Goal: Navigation & Orientation: Find specific page/section

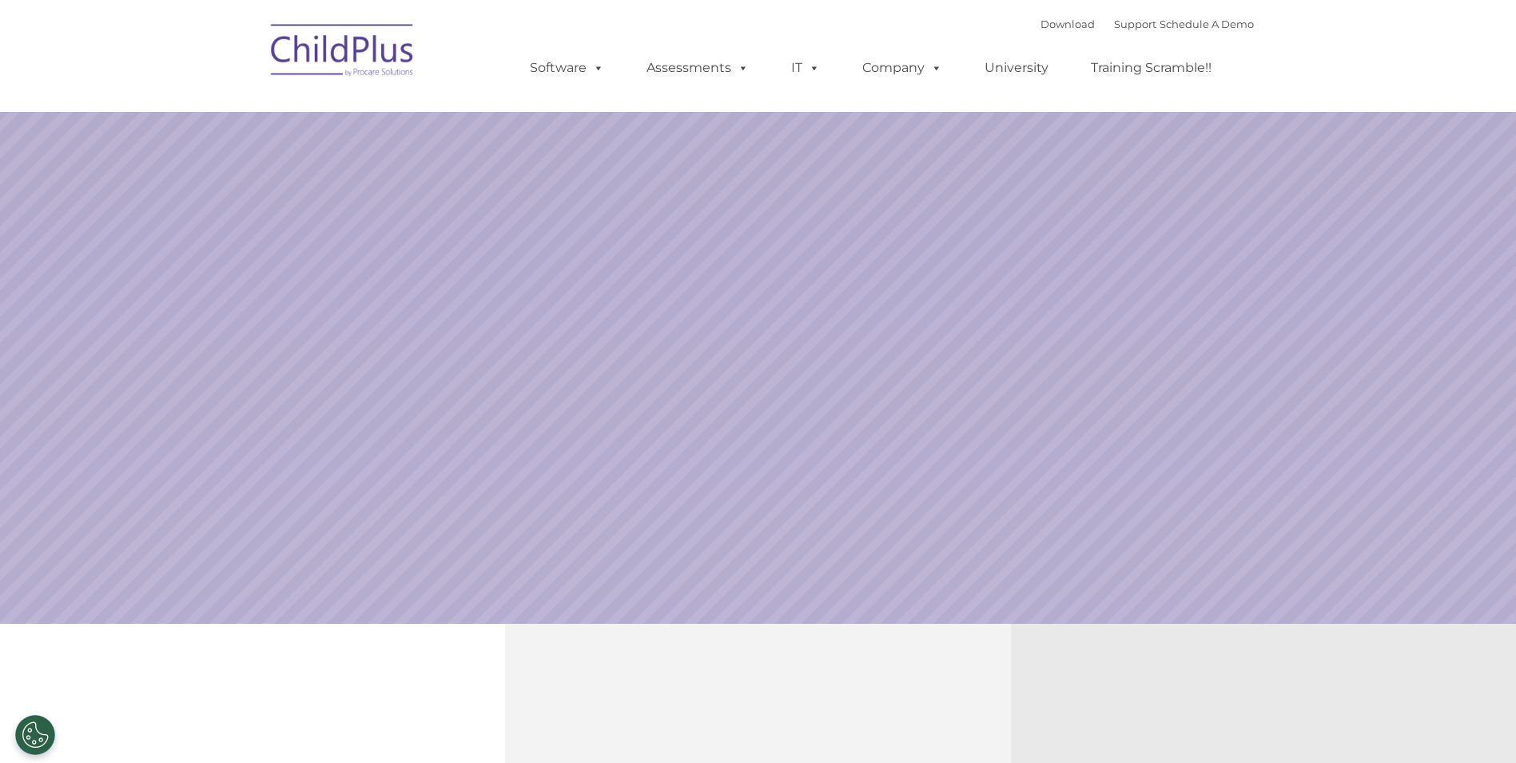
select select "MEDIUM"
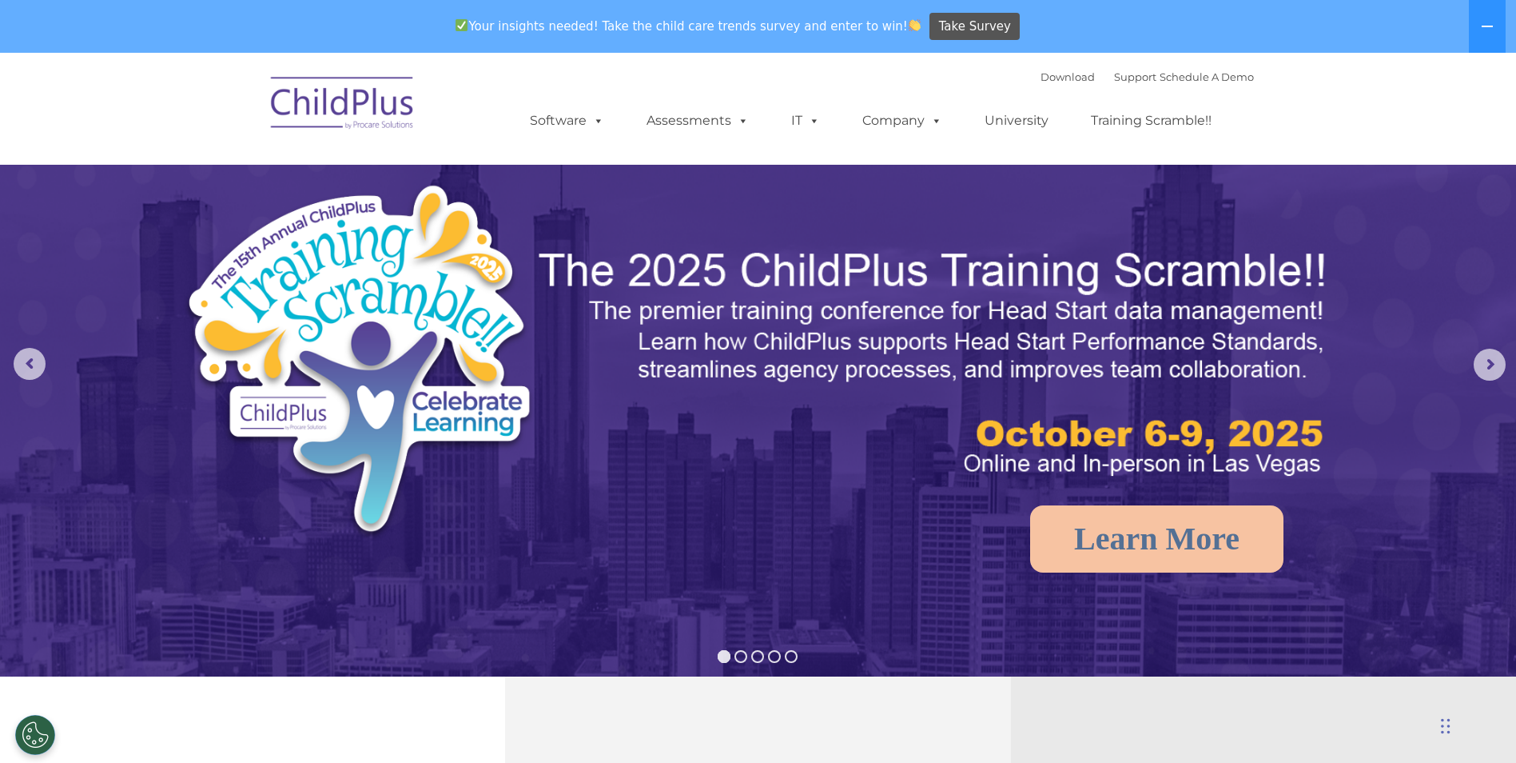
click at [1034, 23] on div "Your insights needed! Take the child care trends survey and enter to win! Take …" at bounding box center [736, 27] width 1472 height 52
click at [1052, 83] on div "Download Support | Schedule A Demo " at bounding box center [1147, 77] width 213 height 24
click at [1052, 76] on link "Download" at bounding box center [1068, 76] width 54 height 13
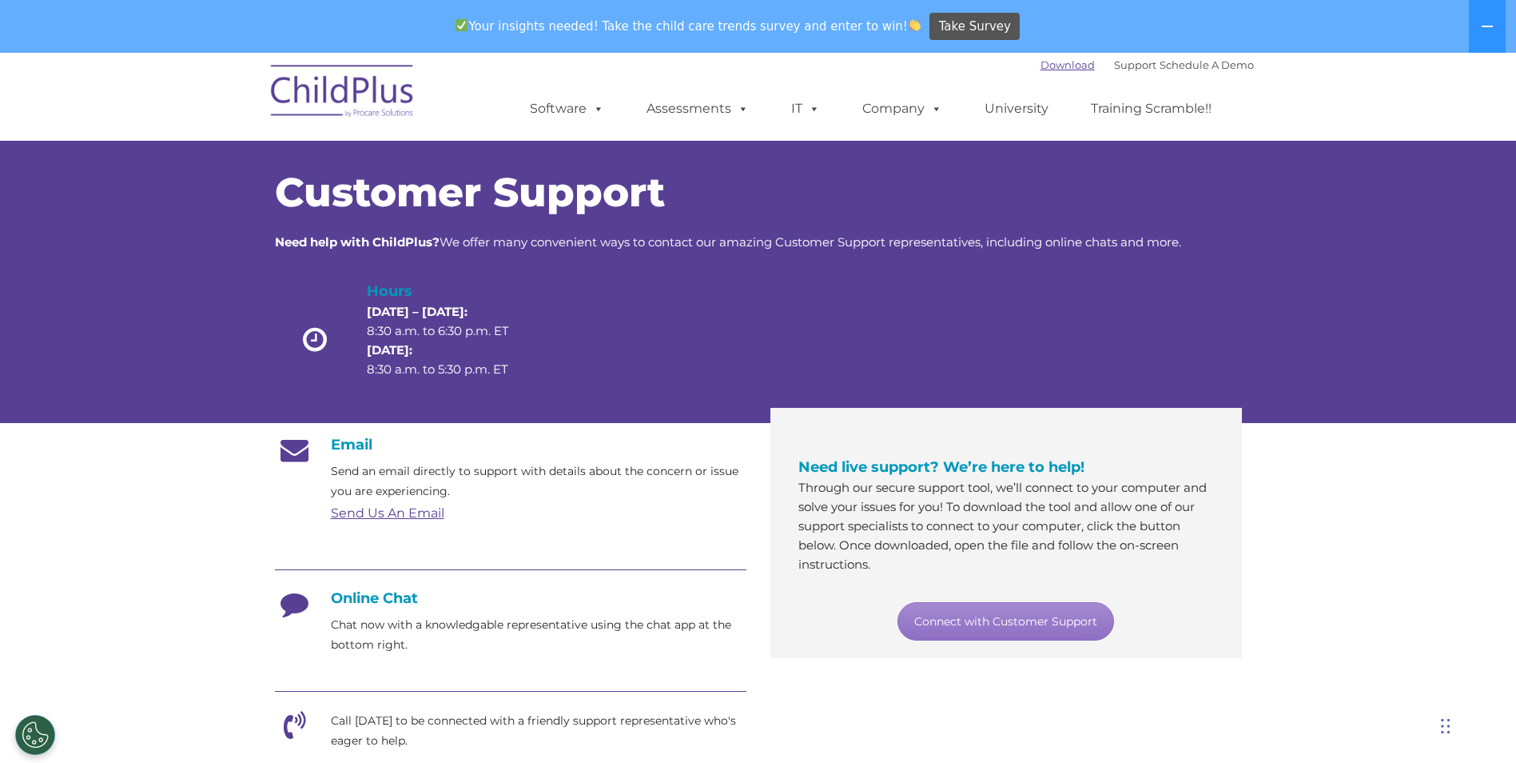
click at [1047, 62] on link "Download" at bounding box center [1068, 64] width 54 height 13
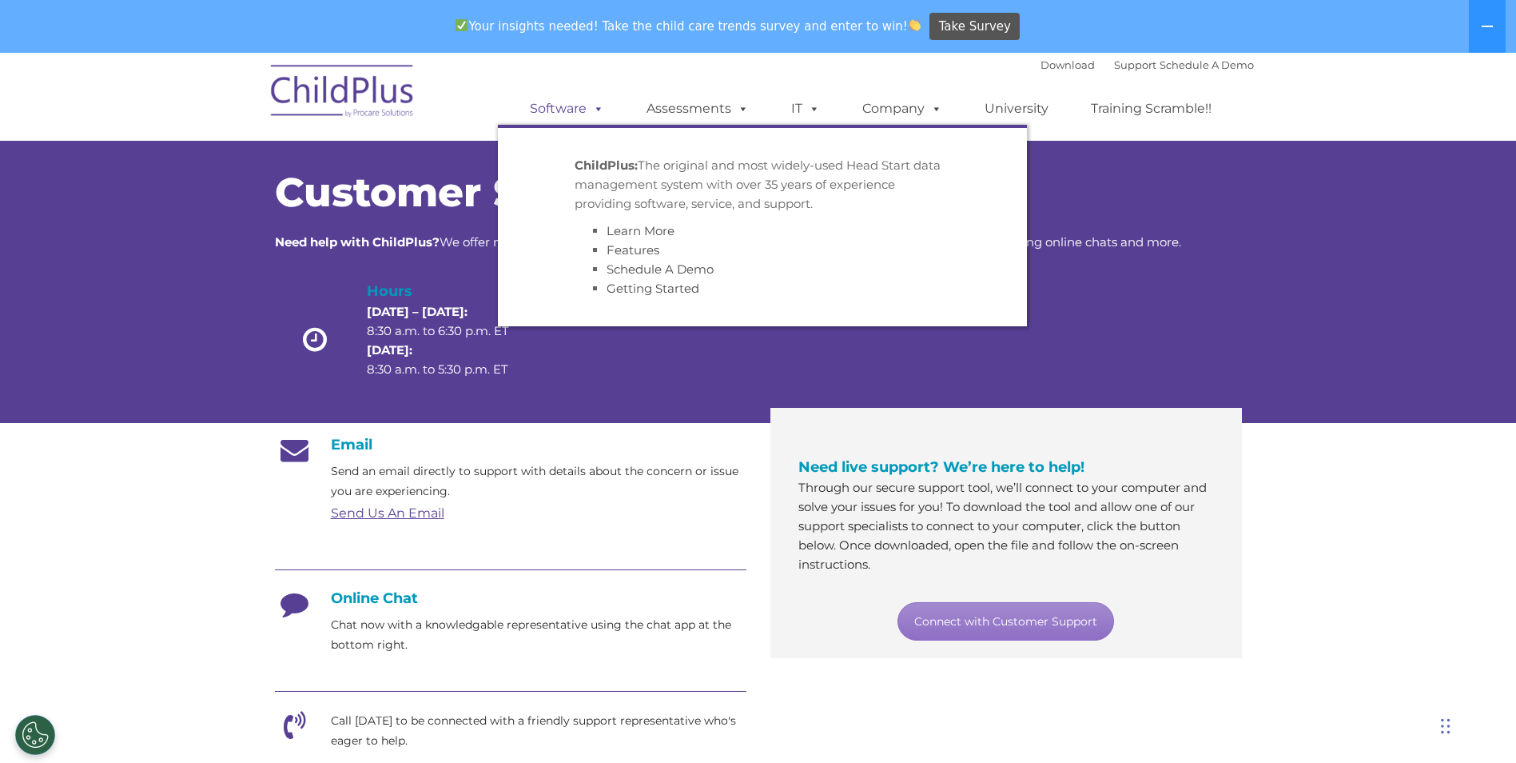
click at [564, 113] on link "Software" at bounding box center [567, 109] width 106 height 32
click at [648, 234] on link "Learn More" at bounding box center [641, 230] width 68 height 15
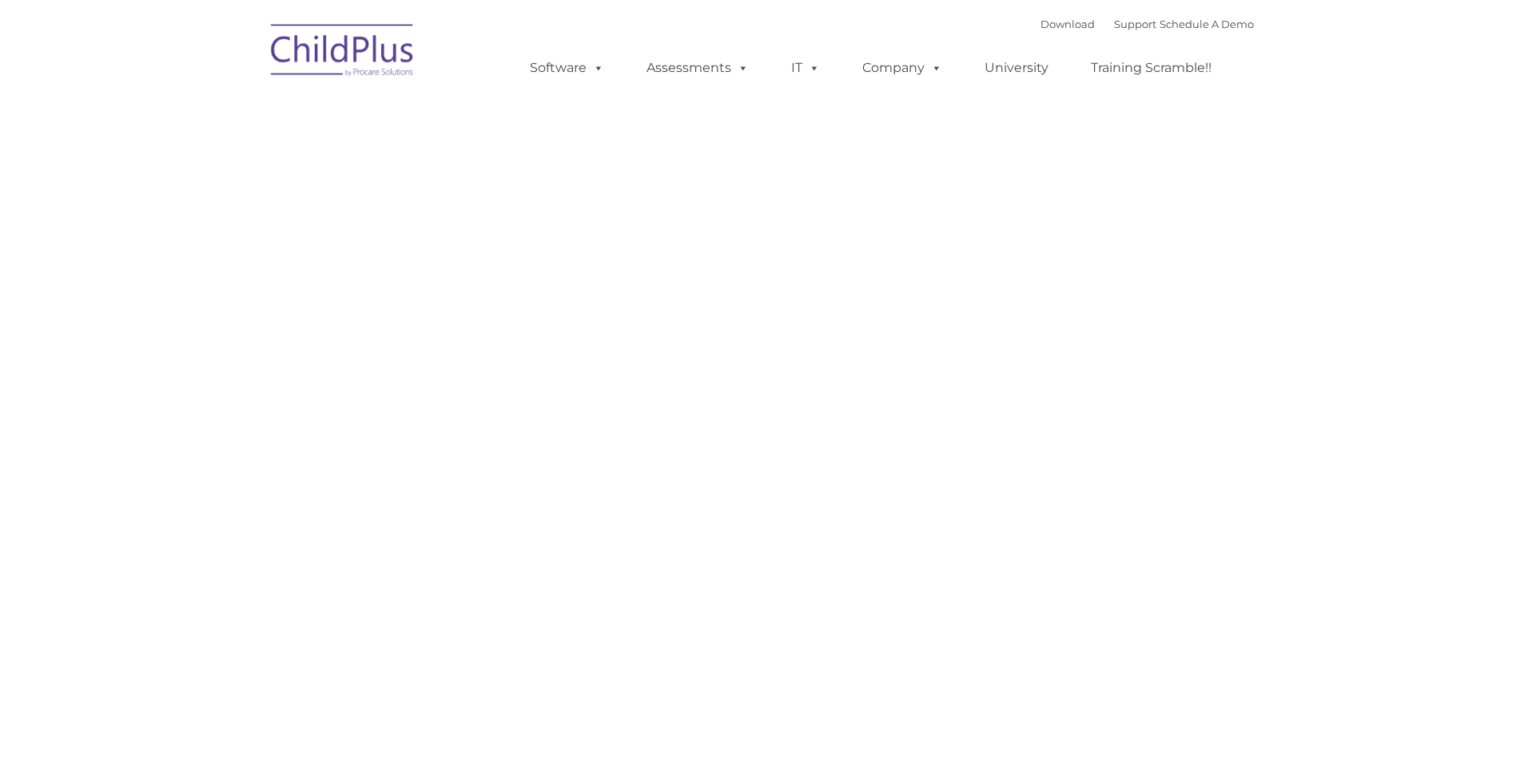
type input ""
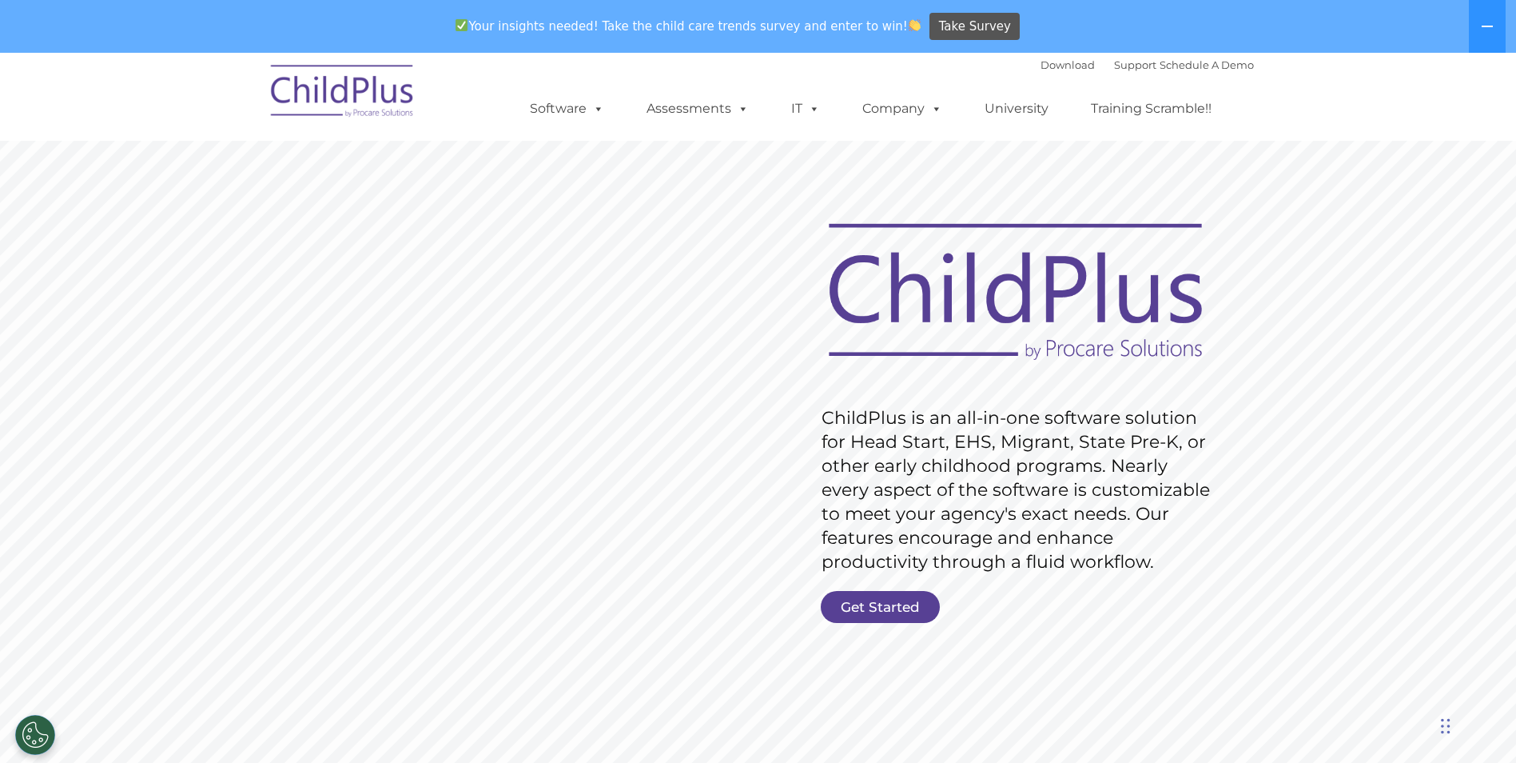
click at [1050, 13] on div "Your insights needed! Take the child care trends survey and enter to win! Take …" at bounding box center [736, 27] width 1472 height 52
click at [1041, 64] on link "Download" at bounding box center [1068, 64] width 54 height 13
click at [1114, 62] on link "Support" at bounding box center [1135, 64] width 42 height 13
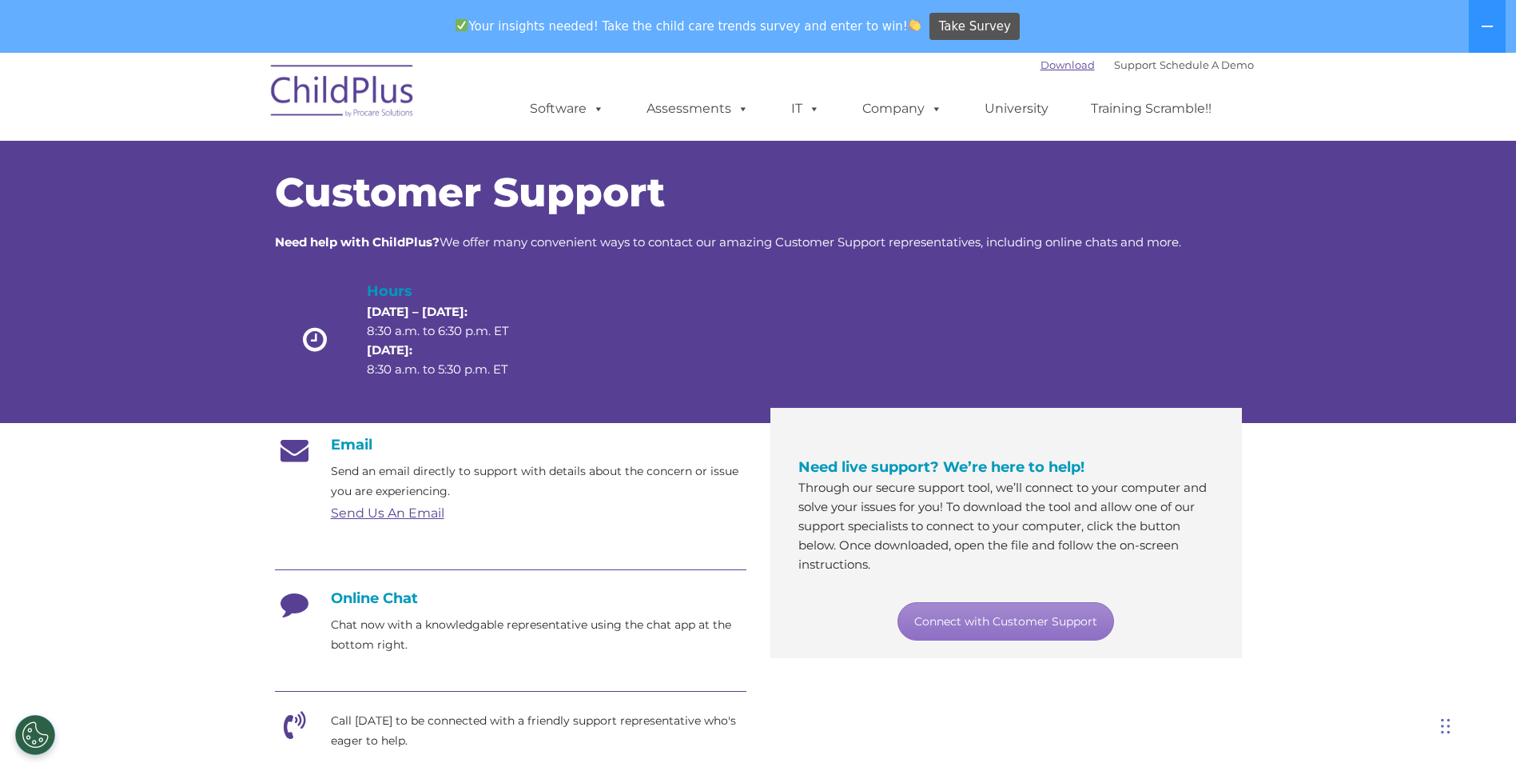
click at [1041, 67] on link "Download" at bounding box center [1068, 64] width 54 height 13
